Goal: Feedback & Contribution: Contribute content

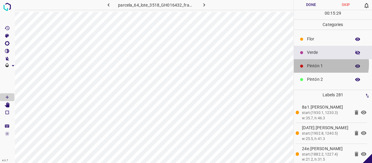
click at [323, 64] on p "Pintón 1" at bounding box center [327, 66] width 41 height 6
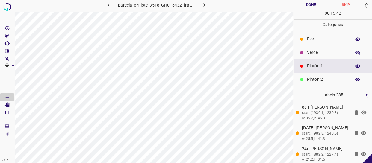
click at [327, 73] on div "Pintón 2" at bounding box center [333, 79] width 79 height 13
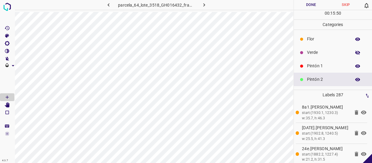
click at [322, 64] on p "Pintón 1" at bounding box center [327, 66] width 41 height 6
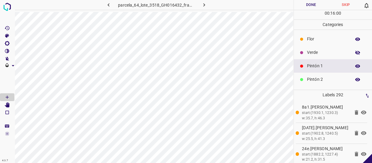
click at [330, 51] on p "Verde" at bounding box center [327, 52] width 41 height 6
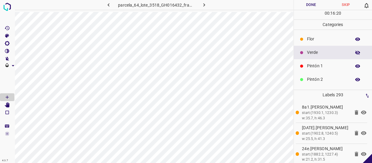
click at [327, 53] on p "Verde" at bounding box center [327, 52] width 41 height 6
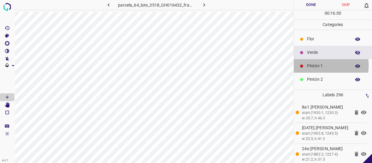
click at [320, 66] on p "Pintón 1" at bounding box center [327, 66] width 41 height 6
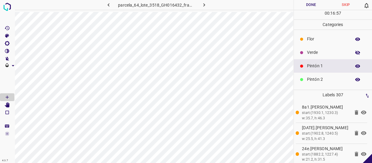
click at [326, 52] on p "Verde" at bounding box center [327, 52] width 41 height 6
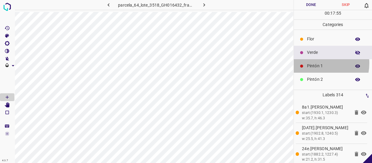
click at [317, 63] on p "Pintón 1" at bounding box center [327, 66] width 41 height 6
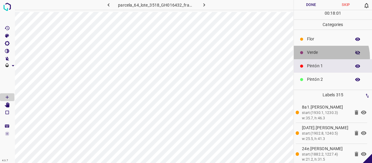
click at [322, 58] on div "Verde" at bounding box center [333, 52] width 79 height 13
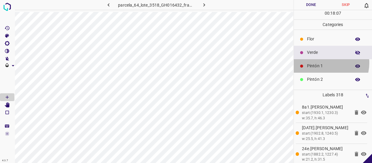
click at [325, 63] on p "Pintón 1" at bounding box center [327, 66] width 41 height 6
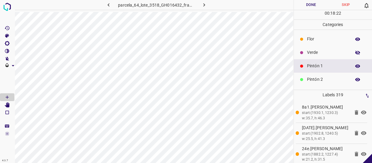
click at [320, 67] on p "Pintón 1" at bounding box center [327, 66] width 41 height 6
click at [321, 76] on p "Pintón 2" at bounding box center [327, 79] width 41 height 6
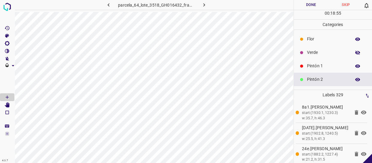
click at [311, 34] on div "Flor" at bounding box center [333, 38] width 79 height 13
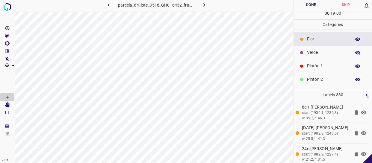
click at [306, 54] on div "Verde" at bounding box center [333, 52] width 79 height 13
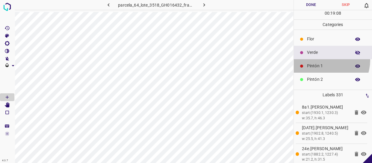
click at [323, 60] on div "Pintón 1" at bounding box center [333, 65] width 79 height 13
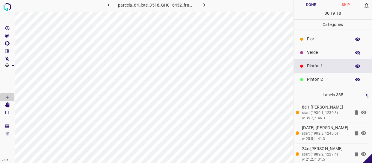
click at [317, 82] on p "Pintón 2" at bounding box center [327, 79] width 41 height 6
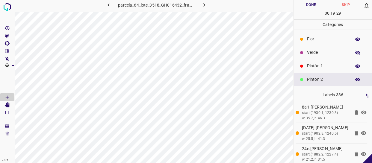
click at [315, 65] on p "Pintón 1" at bounding box center [327, 66] width 41 height 6
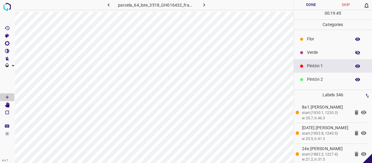
click at [335, 55] on p "Verde" at bounding box center [327, 52] width 41 height 6
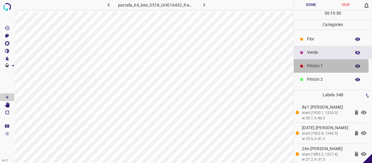
click at [315, 67] on p "Pintón 1" at bounding box center [327, 66] width 41 height 6
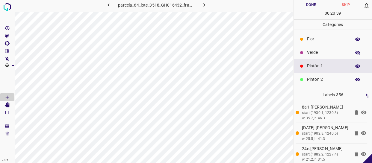
click at [330, 38] on p "Flor" at bounding box center [327, 39] width 41 height 6
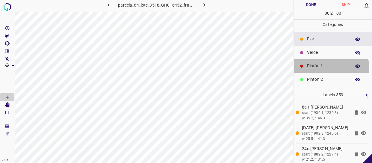
click at [322, 69] on p "Pintón 1" at bounding box center [327, 66] width 41 height 6
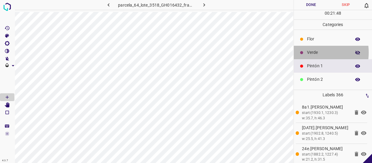
click at [309, 52] on p "Verde" at bounding box center [327, 52] width 41 height 6
